Goal: Information Seeking & Learning: Learn about a topic

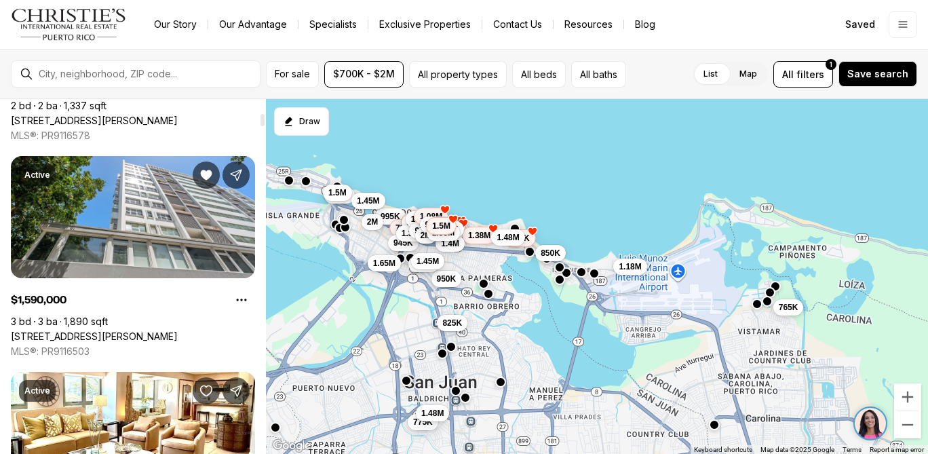
scroll to position [431, 0]
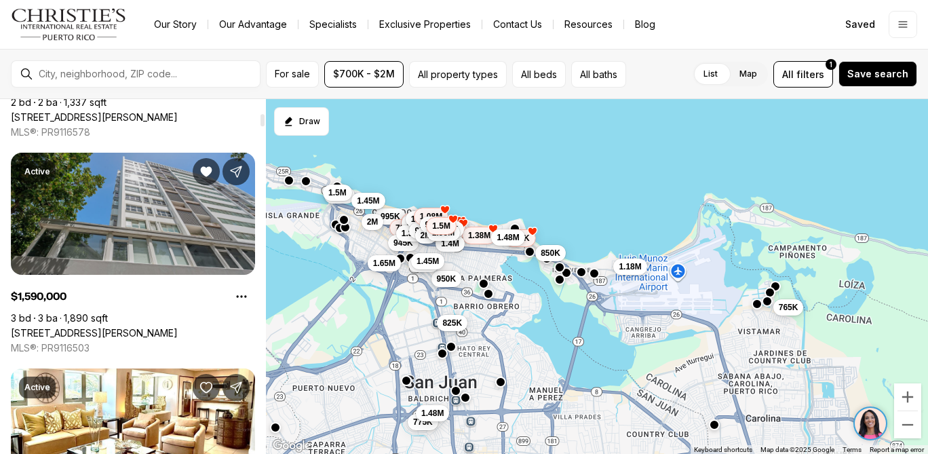
click at [145, 327] on link "54 KING'S COURT ST #10B, SAN JUAN PR, 00911" at bounding box center [94, 333] width 167 height 12
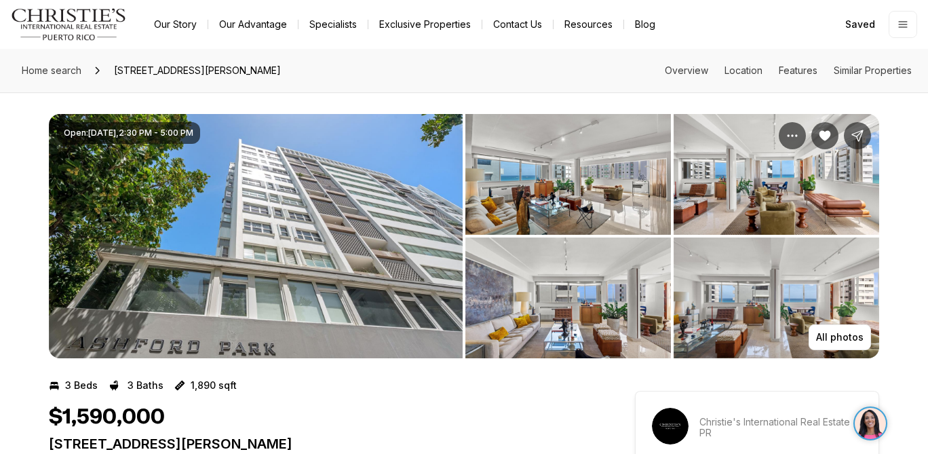
click at [294, 289] on img "View image gallery" at bounding box center [256, 236] width 414 height 244
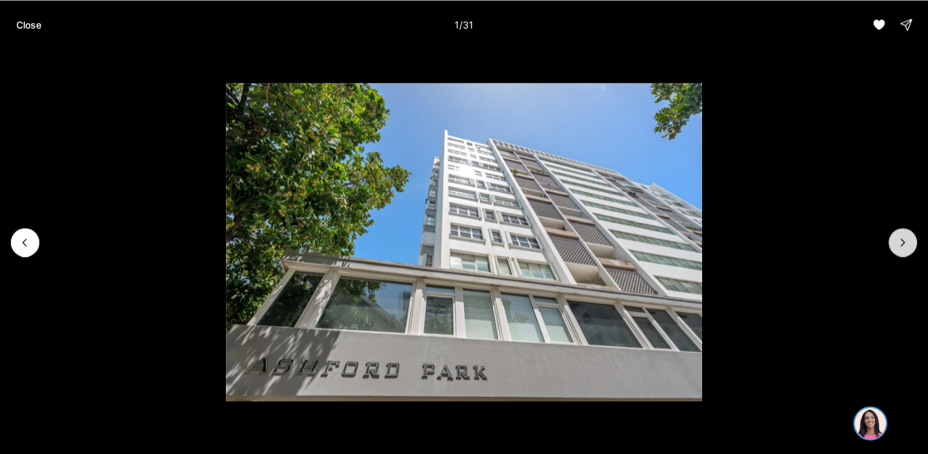
click at [903, 245] on icon "Next slide" at bounding box center [903, 242] width 14 height 14
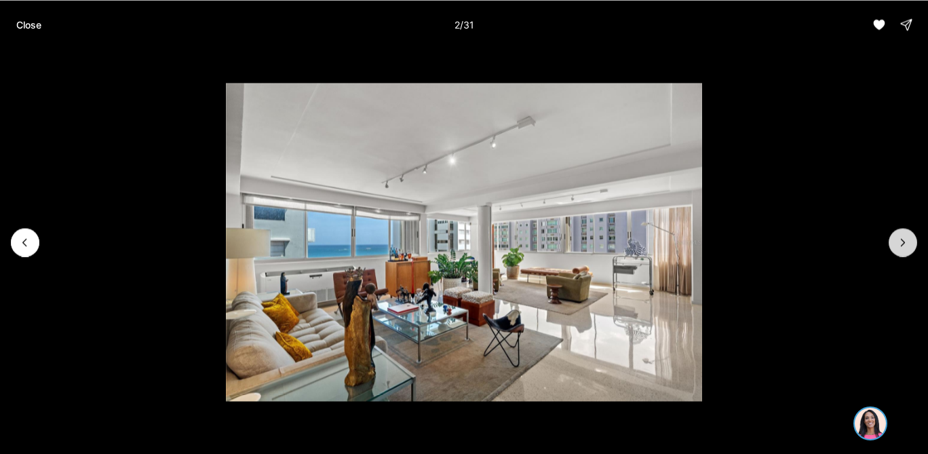
click at [903, 246] on icon "Next slide" at bounding box center [903, 242] width 14 height 14
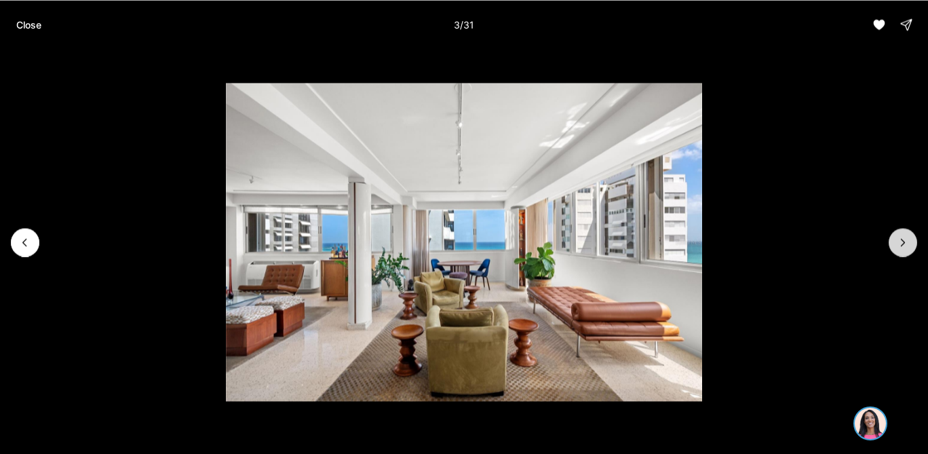
click at [903, 246] on icon "Next slide" at bounding box center [903, 242] width 14 height 14
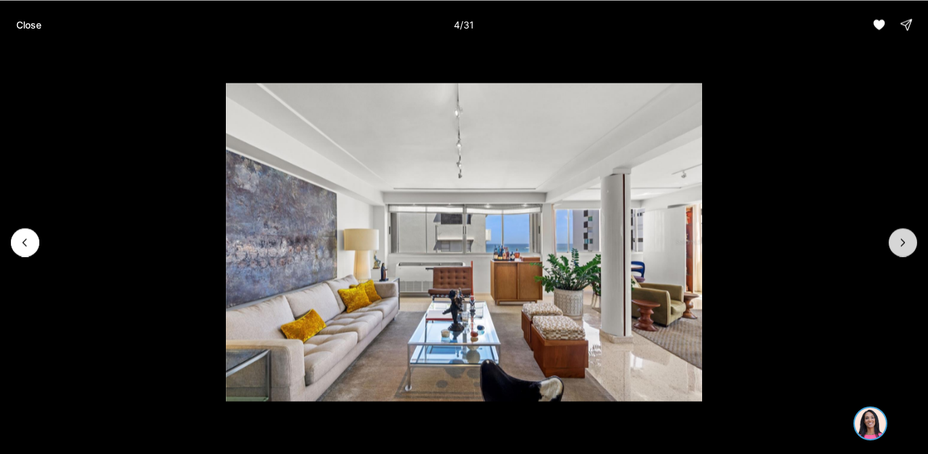
click at [903, 246] on icon "Next slide" at bounding box center [903, 242] width 14 height 14
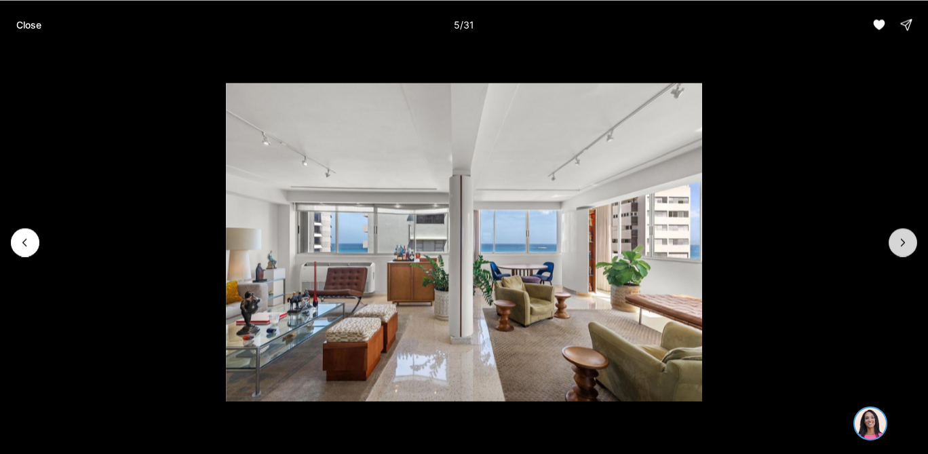
click at [903, 246] on icon "Next slide" at bounding box center [903, 242] width 14 height 14
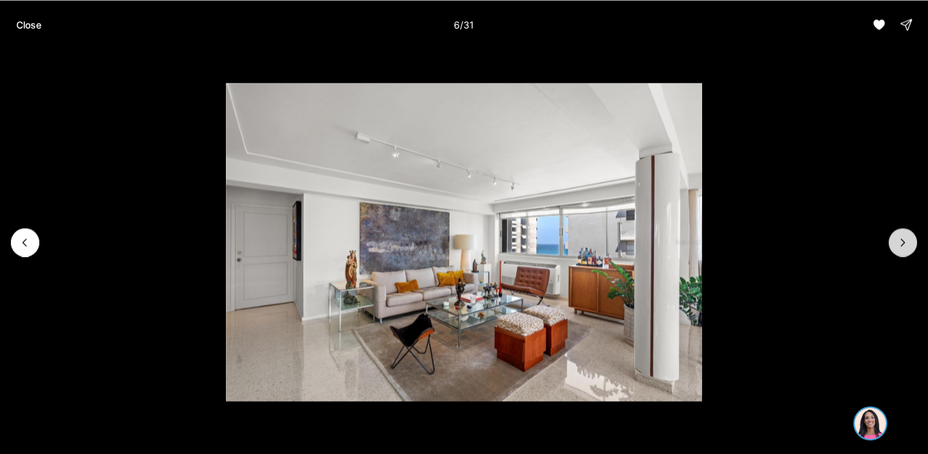
click at [903, 246] on icon "Next slide" at bounding box center [903, 242] width 14 height 14
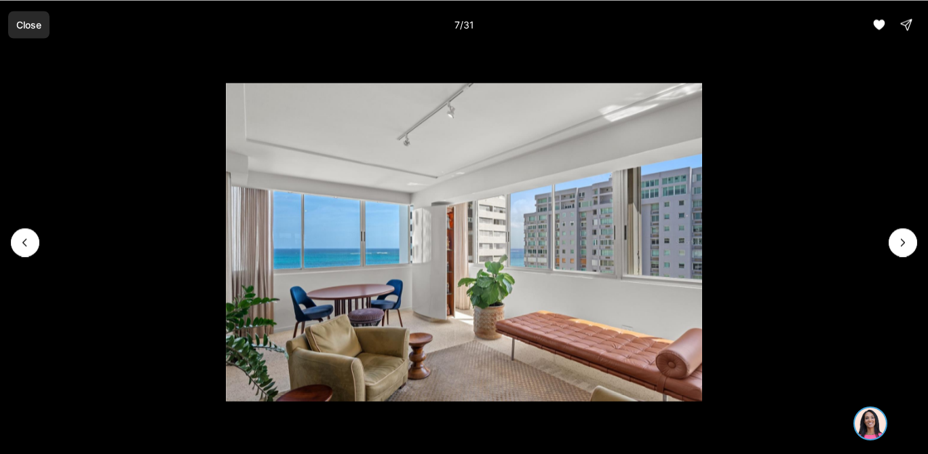
click at [23, 27] on p "Close" at bounding box center [28, 24] width 25 height 11
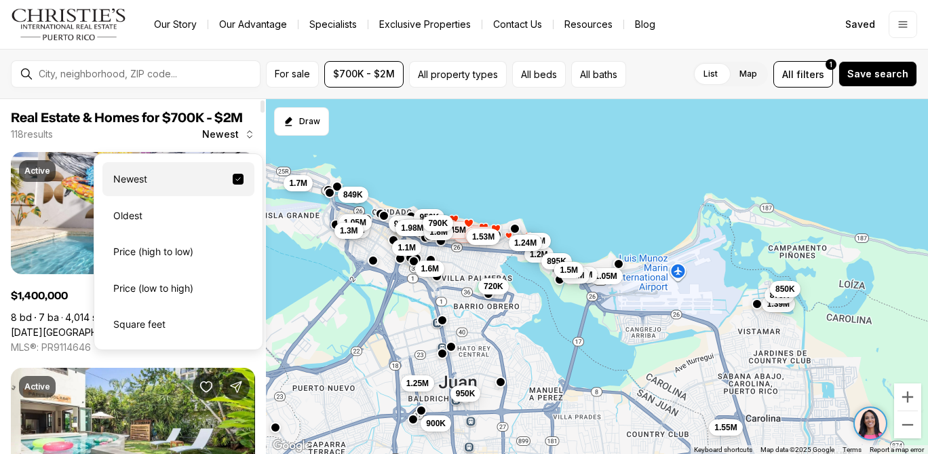
click at [223, 133] on span "Newest" at bounding box center [220, 134] width 37 height 11
click at [183, 178] on div "Newest" at bounding box center [178, 179] width 152 height 34
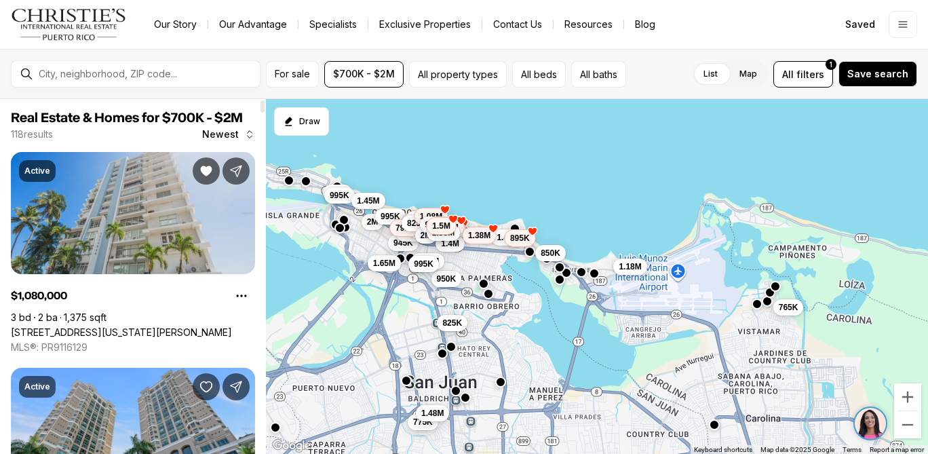
click at [138, 326] on link "[STREET_ADDRESS][US_STATE][PERSON_NAME]" at bounding box center [121, 332] width 221 height 12
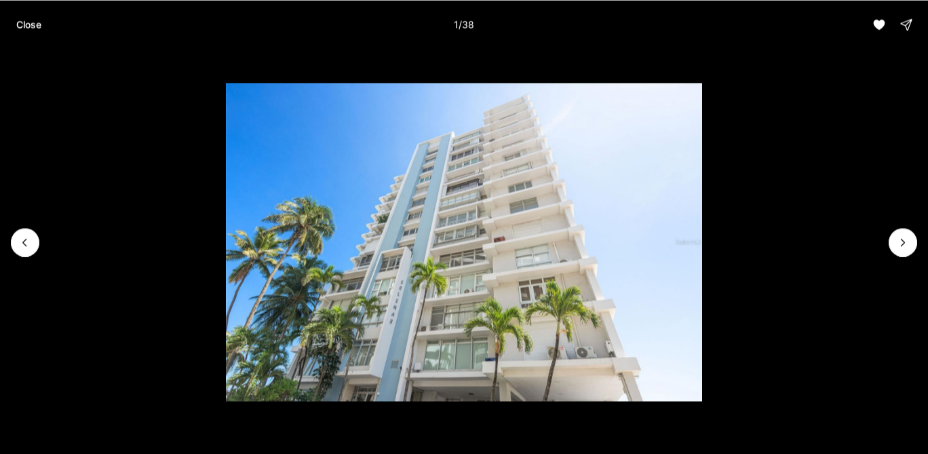
click at [904, 244] on icon "Next slide" at bounding box center [903, 242] width 14 height 14
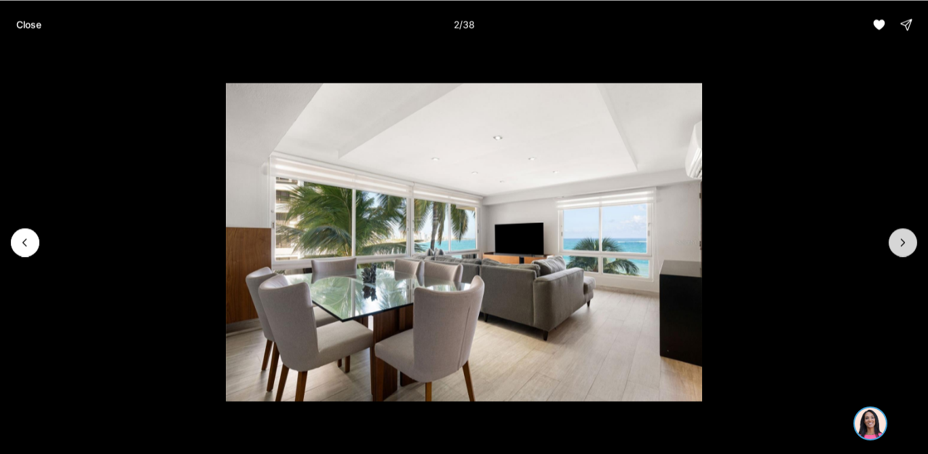
click at [904, 246] on icon "Next slide" at bounding box center [903, 242] width 14 height 14
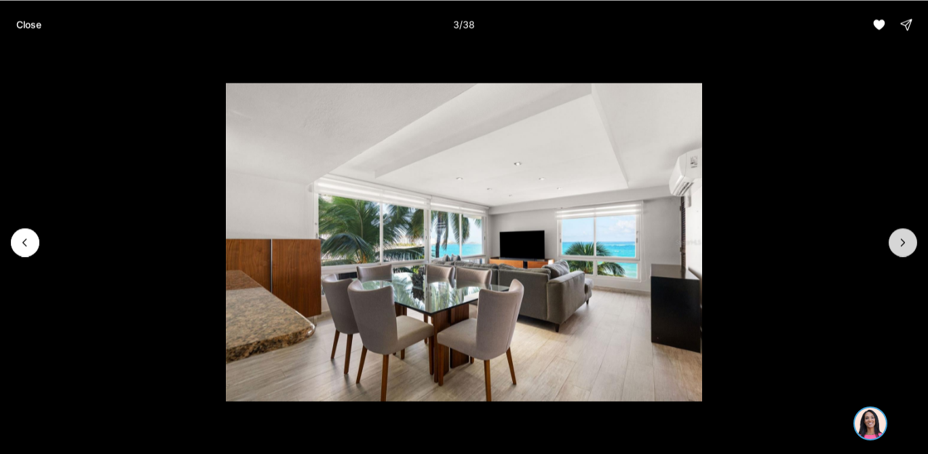
click at [904, 246] on icon "Next slide" at bounding box center [903, 242] width 14 height 14
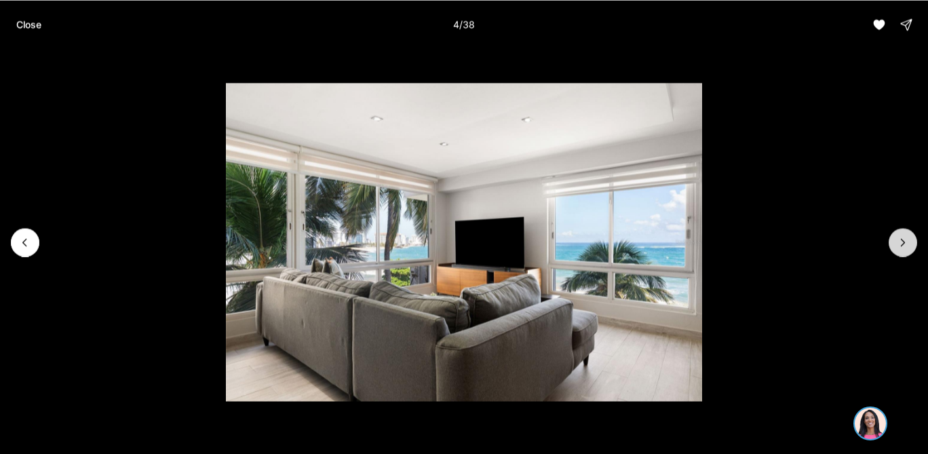
click at [904, 246] on icon "Next slide" at bounding box center [903, 242] width 14 height 14
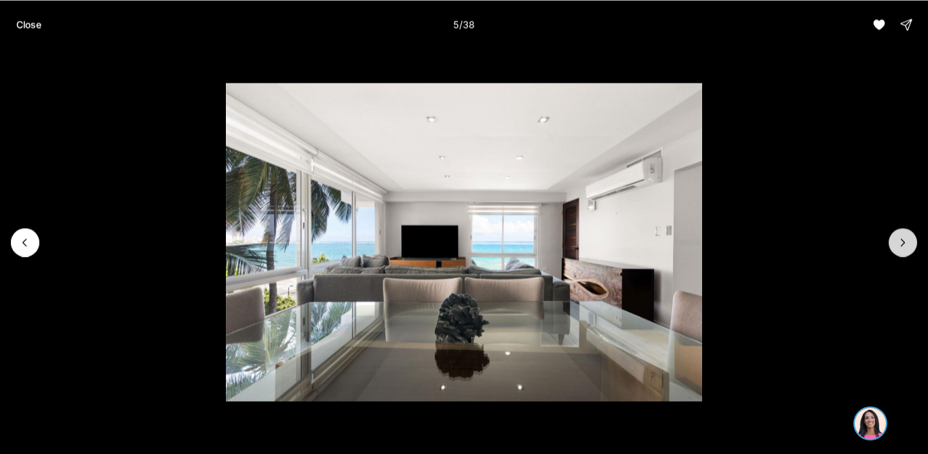
click at [904, 246] on icon "Next slide" at bounding box center [903, 242] width 14 height 14
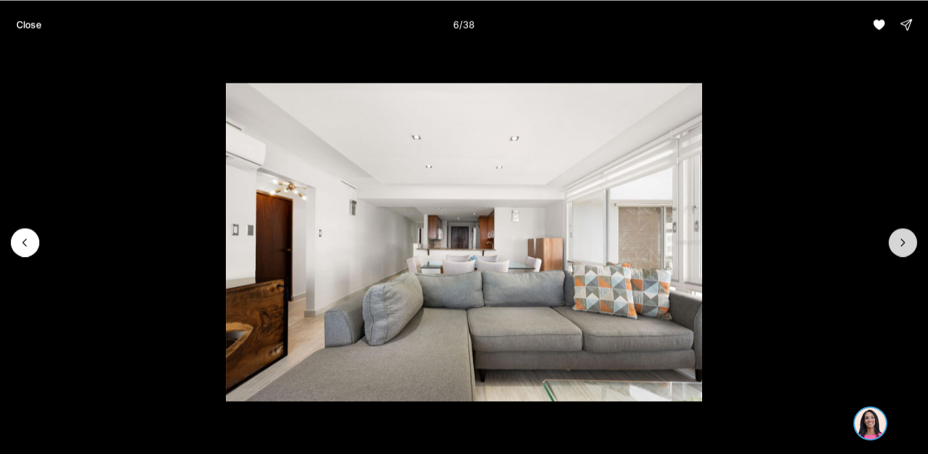
click at [904, 246] on icon "Next slide" at bounding box center [903, 242] width 14 height 14
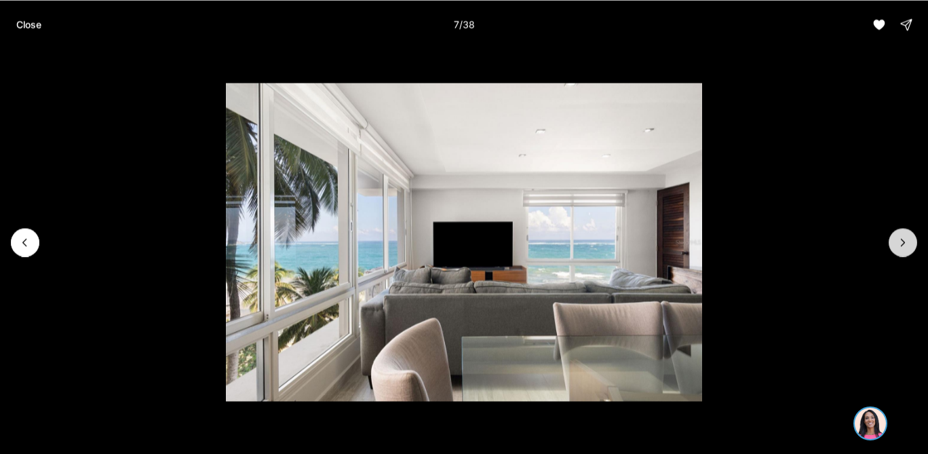
click at [904, 246] on icon "Next slide" at bounding box center [903, 242] width 14 height 14
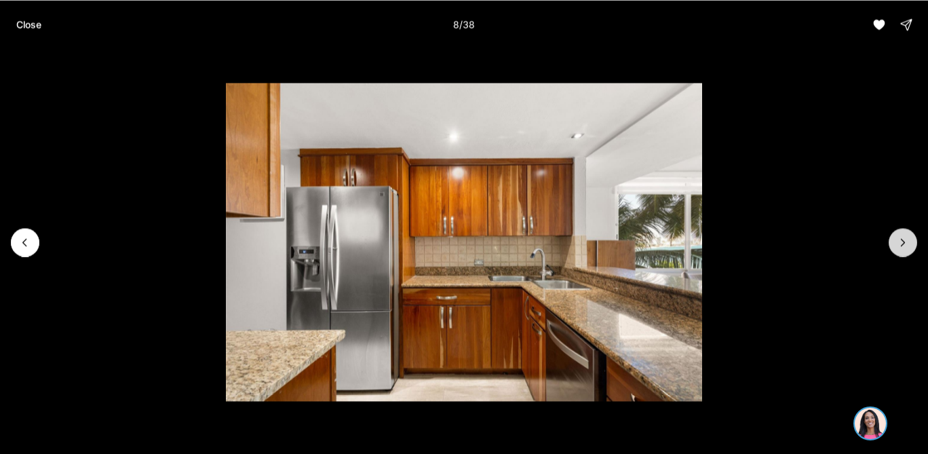
click at [904, 246] on icon "Next slide" at bounding box center [903, 242] width 14 height 14
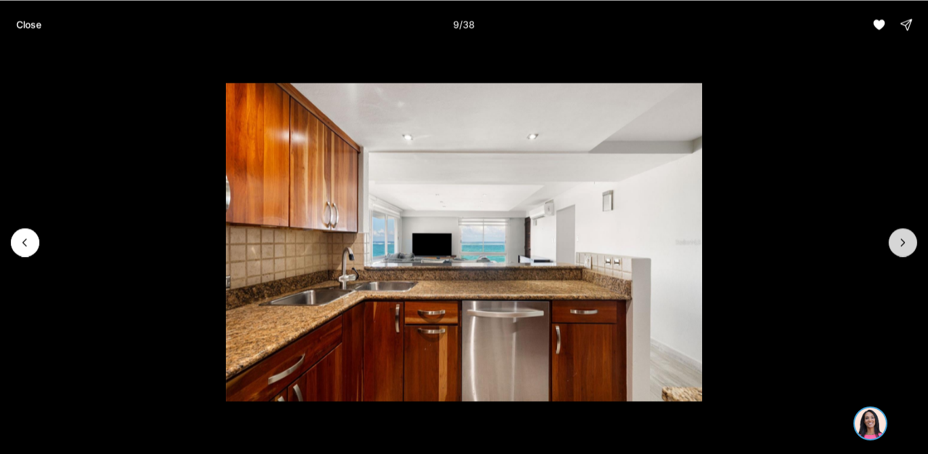
click at [904, 246] on icon "Next slide" at bounding box center [903, 242] width 14 height 14
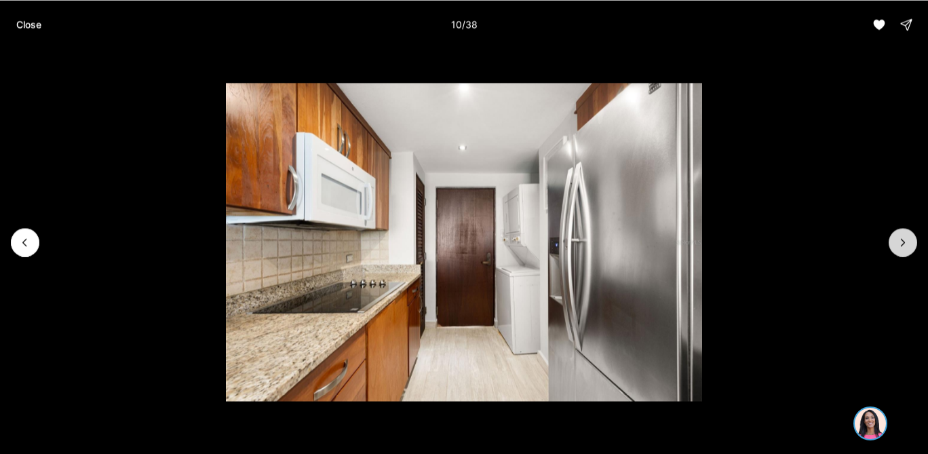
click at [904, 246] on icon "Next slide" at bounding box center [903, 242] width 14 height 14
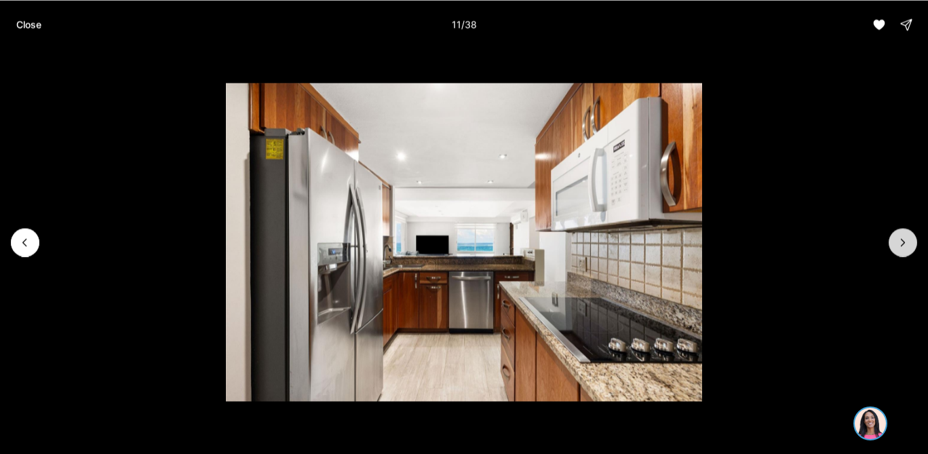
click at [904, 246] on icon "Next slide" at bounding box center [903, 242] width 14 height 14
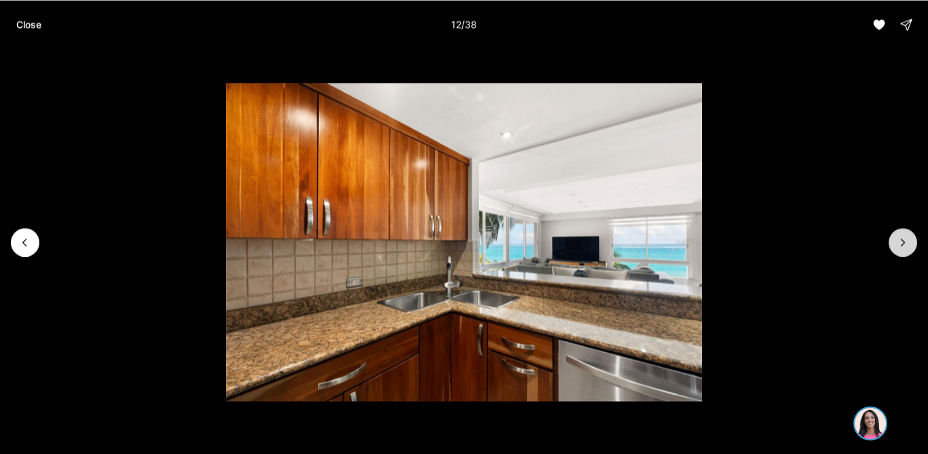
click at [904, 246] on icon "Next slide" at bounding box center [903, 242] width 14 height 14
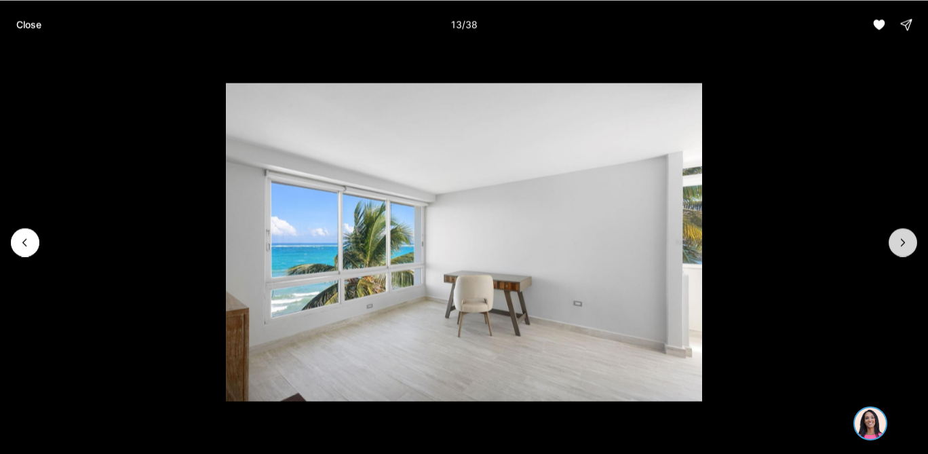
click at [904, 247] on icon "Next slide" at bounding box center [903, 242] width 14 height 14
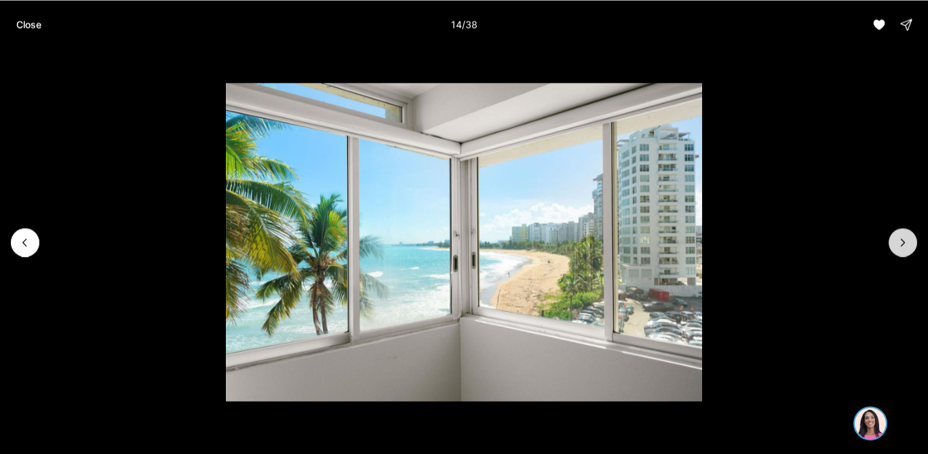
click at [904, 247] on icon "Next slide" at bounding box center [903, 242] width 14 height 14
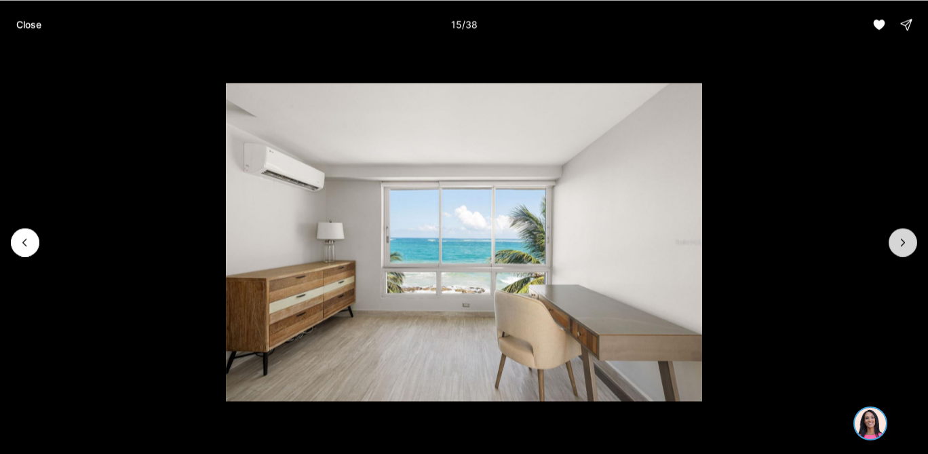
click at [904, 248] on icon "Next slide" at bounding box center [903, 242] width 14 height 14
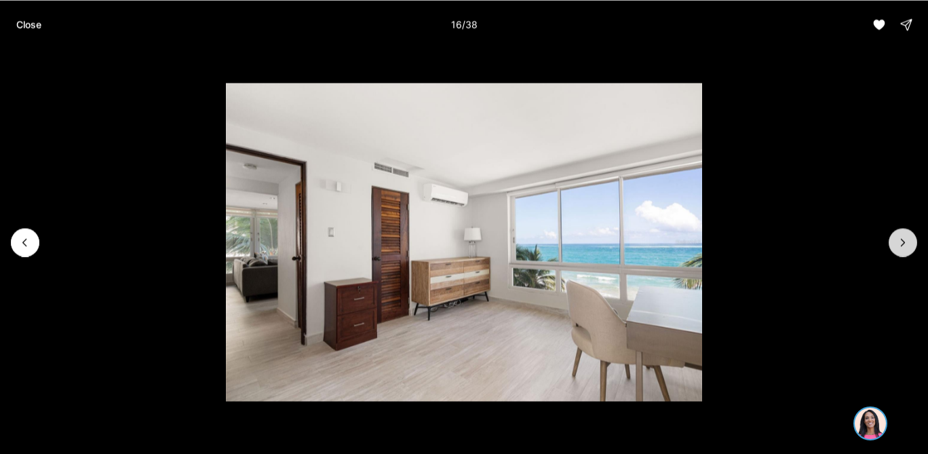
click at [904, 248] on icon "Next slide" at bounding box center [903, 242] width 14 height 14
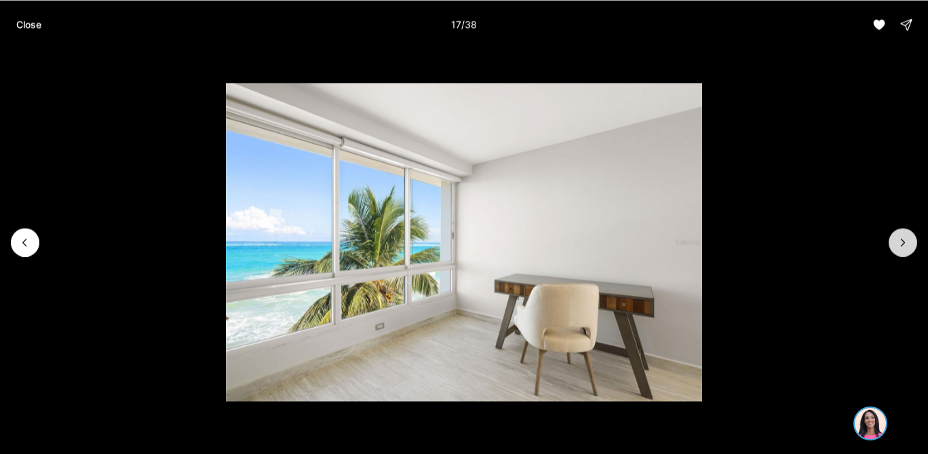
click at [904, 248] on icon "Next slide" at bounding box center [903, 242] width 14 height 14
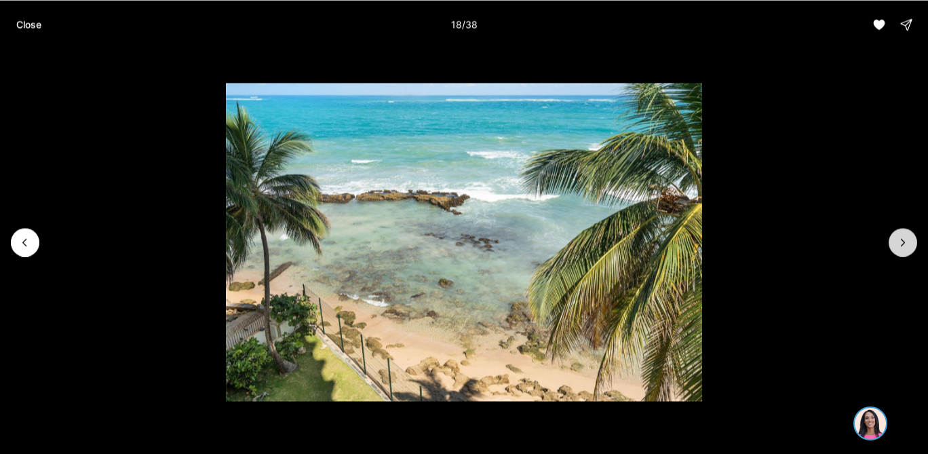
click at [904, 248] on button "Next slide" at bounding box center [903, 242] width 28 height 28
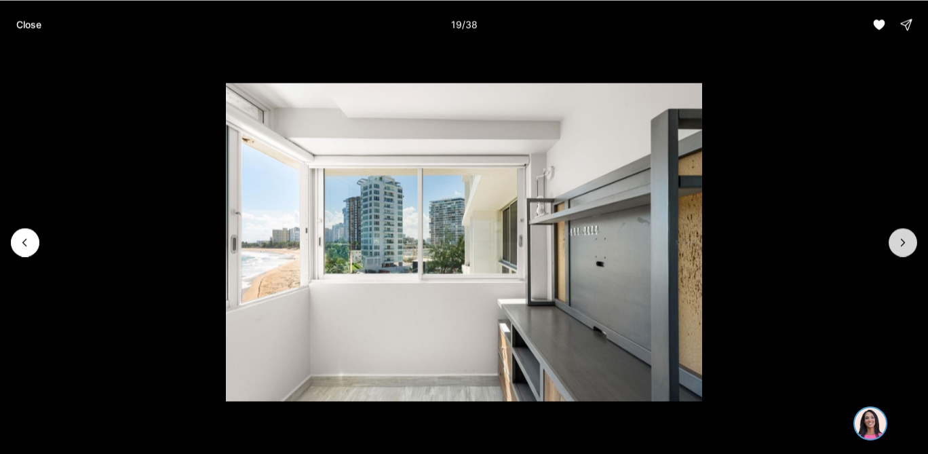
click at [904, 249] on button "Next slide" at bounding box center [903, 242] width 28 height 28
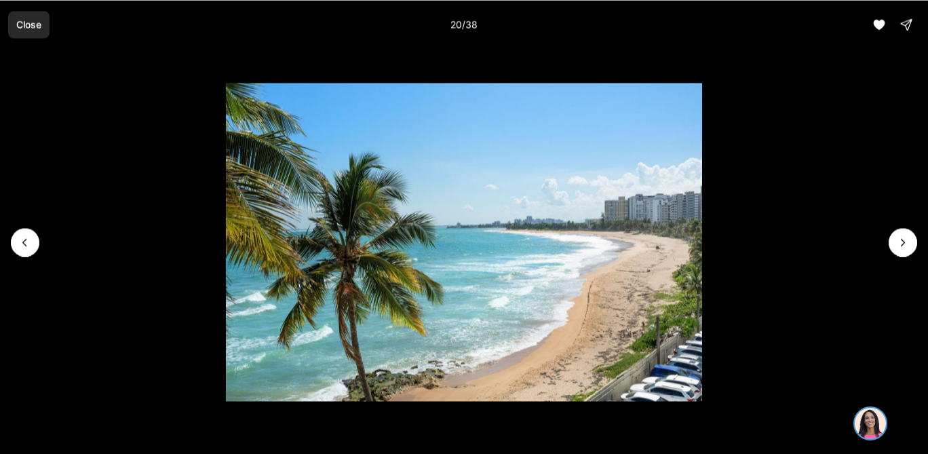
click at [26, 26] on p "Close" at bounding box center [28, 24] width 25 height 11
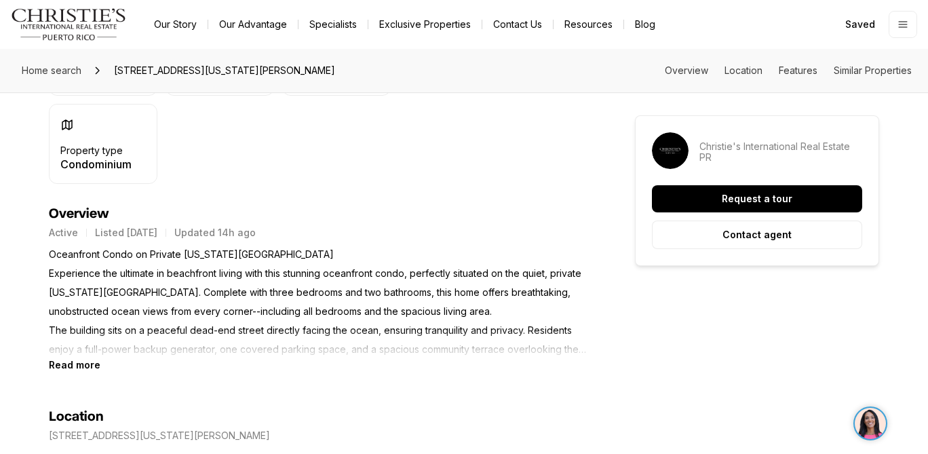
scroll to position [497, 0]
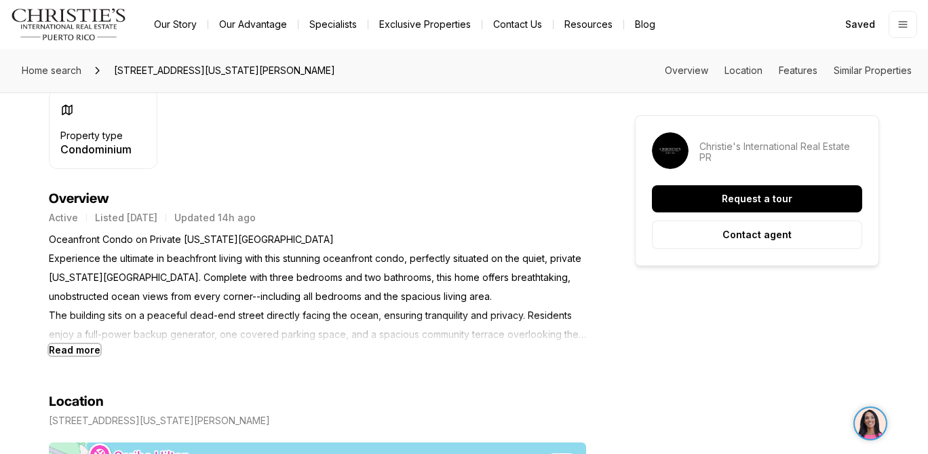
click at [66, 352] on b "Read more" at bounding box center [75, 350] width 52 height 12
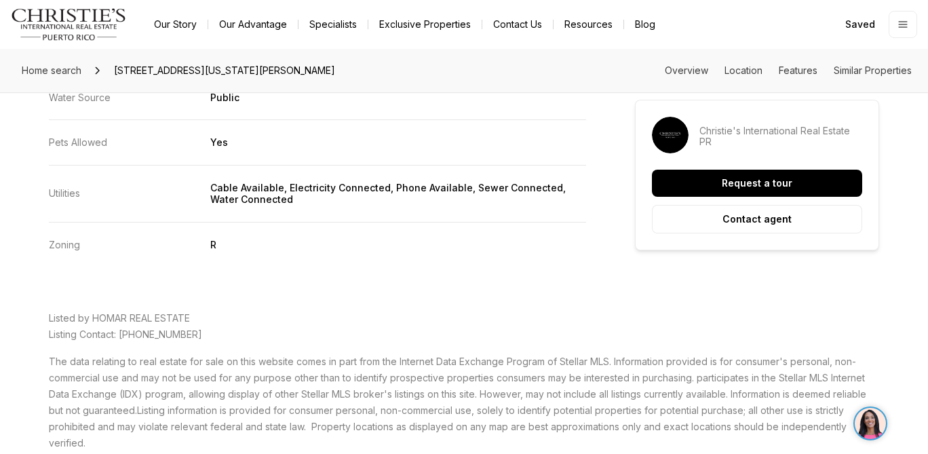
scroll to position [3226, 0]
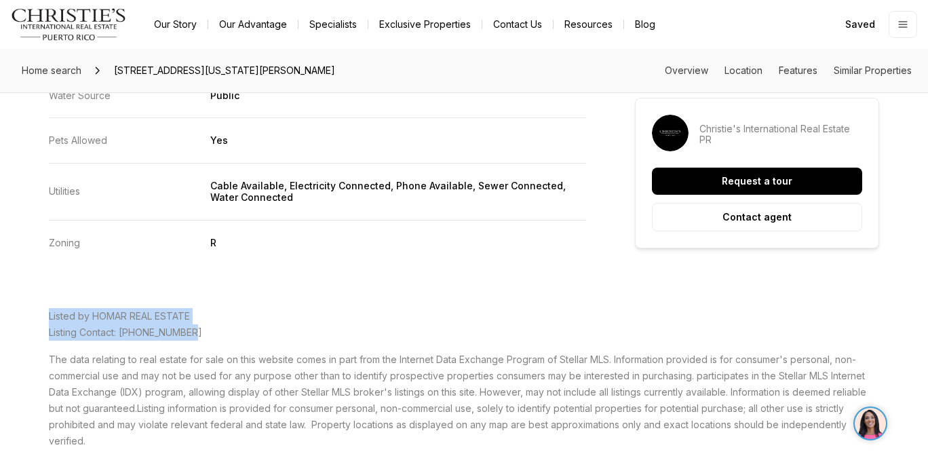
drag, startPoint x: 199, startPoint y: 313, endPoint x: 47, endPoint y: 298, distance: 152.0
copy p "Listed by HOMAR REAL ESTATE Listing Contact: [PHONE_NUMBER]"
